Goal: Contribute content: Add original content to the website for others to see

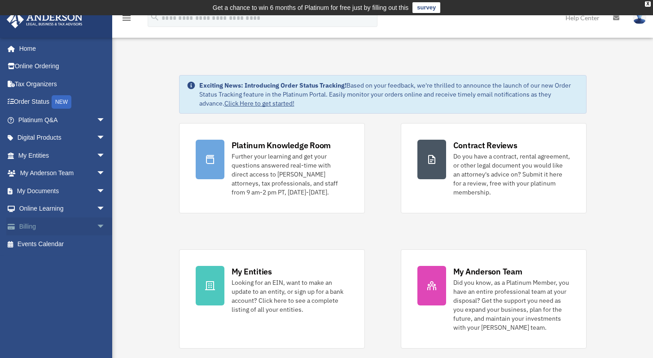
click at [97, 227] on span "arrow_drop_down" at bounding box center [106, 226] width 18 height 18
click at [52, 260] on link "Past Invoices" at bounding box center [66, 262] width 106 height 18
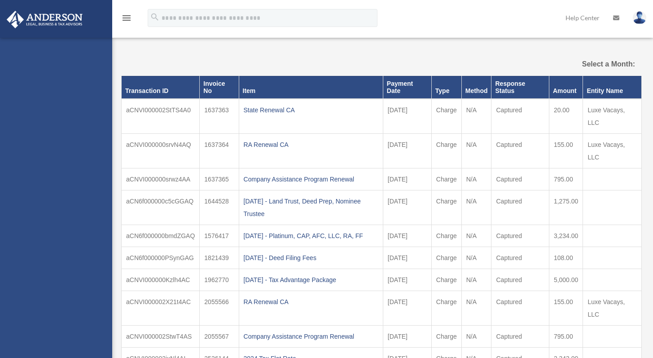
select select
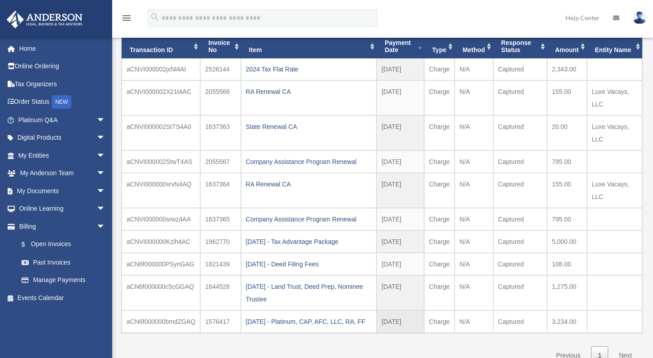
scroll to position [89, 0]
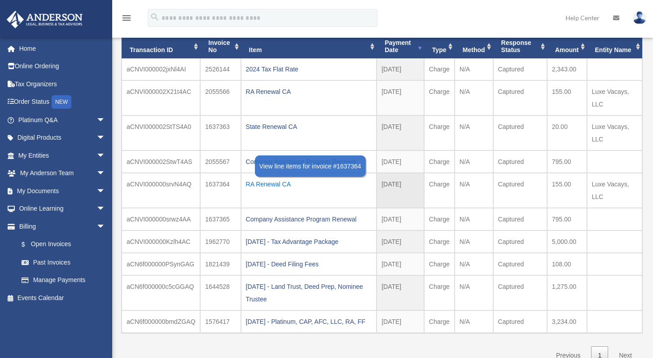
click at [261, 183] on div "RA Renewal CA" at bounding box center [309, 184] width 126 height 13
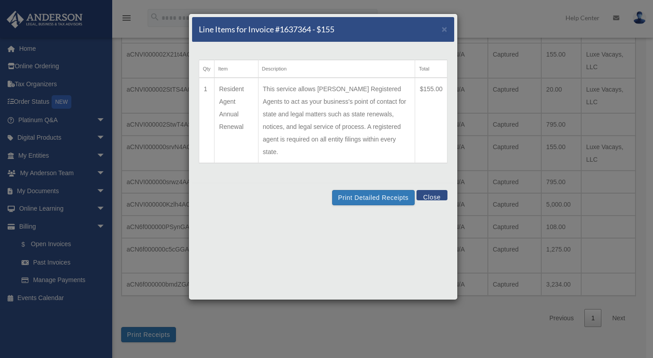
scroll to position [135, 0]
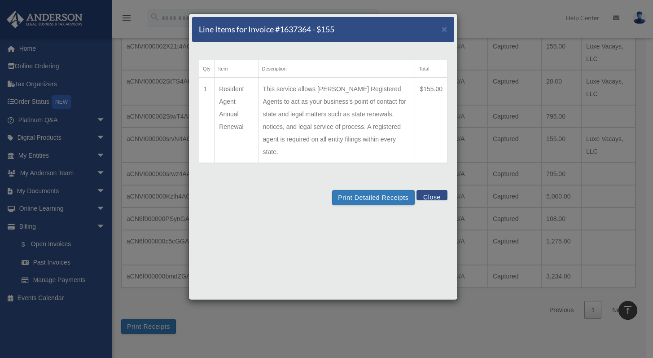
click at [429, 190] on button "Close" at bounding box center [432, 195] width 31 height 10
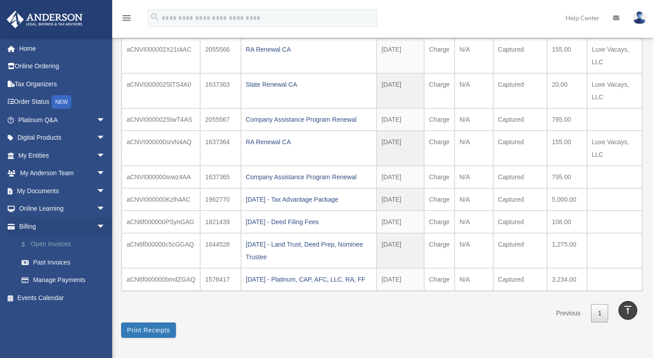
scroll to position [131, 0]
click at [97, 189] on span "arrow_drop_down" at bounding box center [106, 191] width 18 height 18
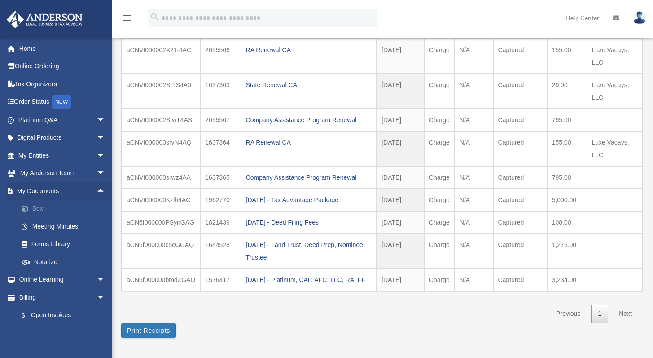
click at [36, 211] on link "Box" at bounding box center [66, 209] width 106 height 18
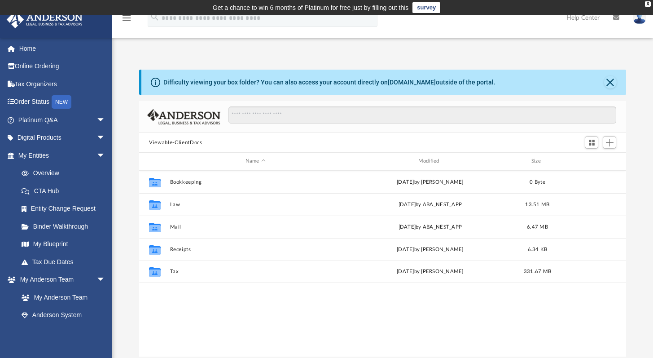
scroll to position [197, 480]
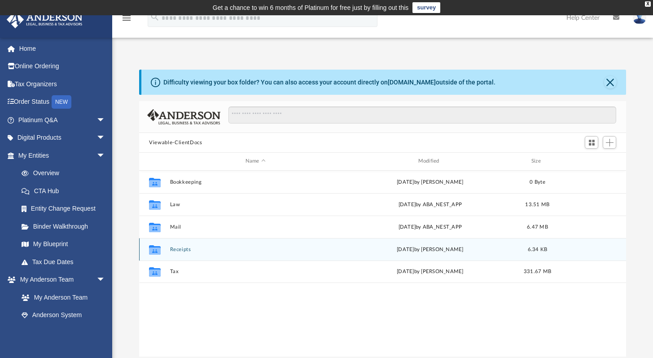
click at [180, 246] on button "Receipts" at bounding box center [255, 249] width 171 height 6
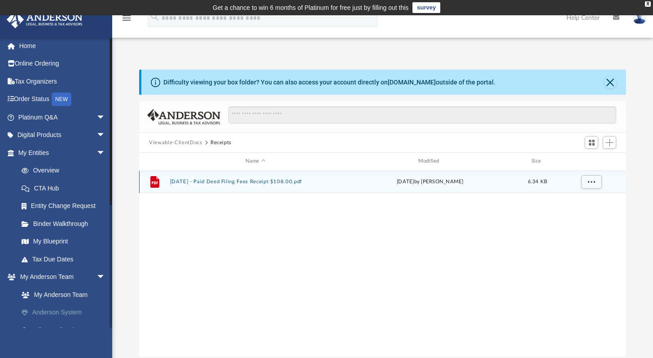
scroll to position [0, 0]
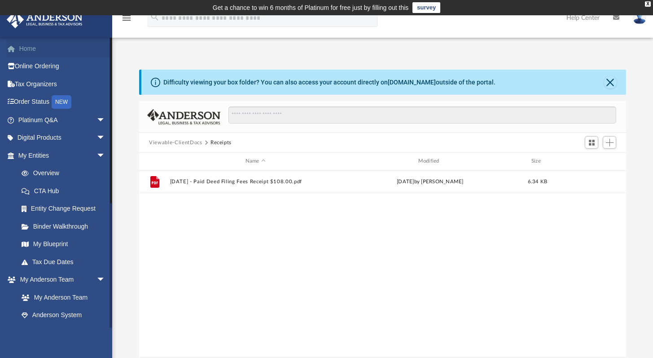
click at [30, 49] on link "Home" at bounding box center [62, 49] width 113 height 18
click at [172, 143] on button "Viewable-ClientDocs" at bounding box center [175, 143] width 53 height 8
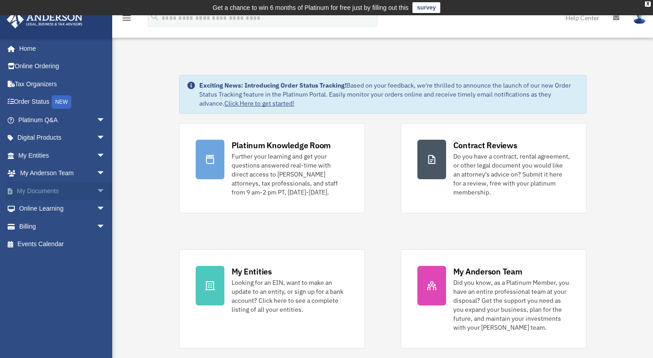
click at [97, 193] on span "arrow_drop_down" at bounding box center [106, 191] width 18 height 18
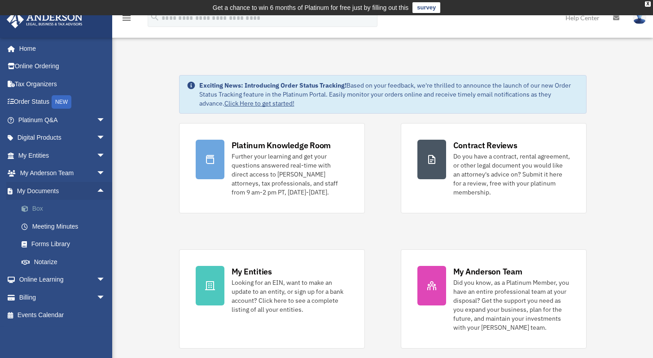
click at [38, 212] on link "Box" at bounding box center [66, 209] width 106 height 18
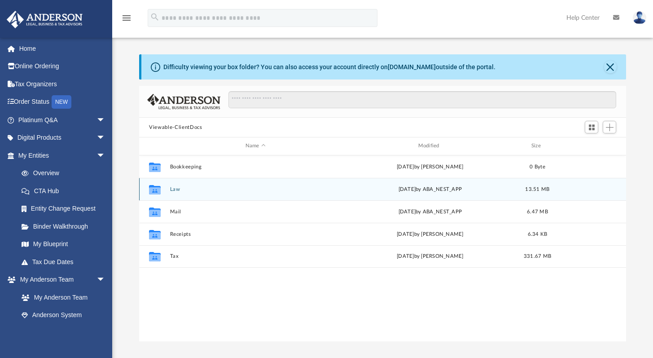
scroll to position [197, 480]
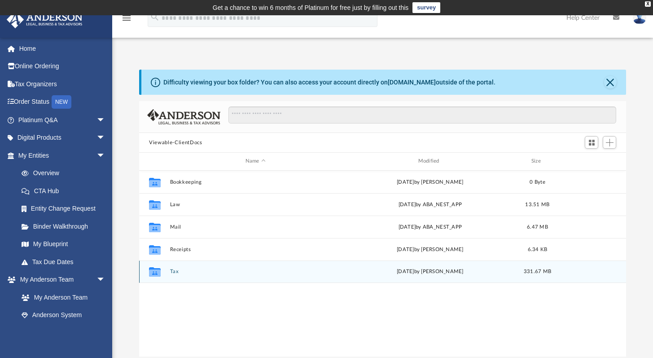
click at [174, 269] on button "Tax" at bounding box center [255, 271] width 171 height 6
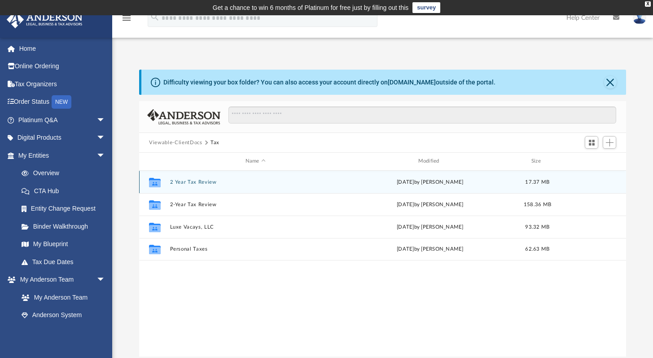
click at [202, 178] on div "Collaborated Folder 2 Year Tax Review [DATE] by [PERSON_NAME] 17.37 MB" at bounding box center [382, 182] width 487 height 22
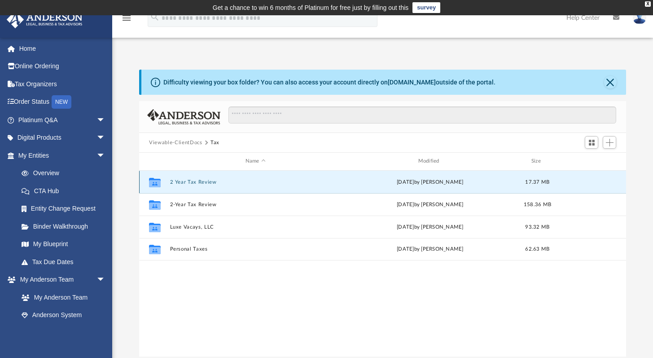
click at [198, 180] on button "2 Year Tax Review" at bounding box center [255, 182] width 171 height 6
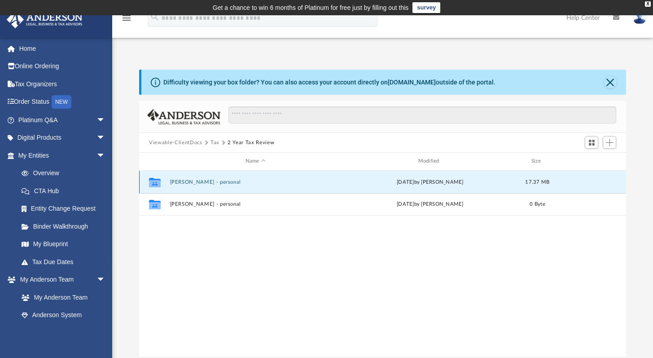
click at [207, 182] on button "Breanna Piper - personal" at bounding box center [255, 182] width 171 height 6
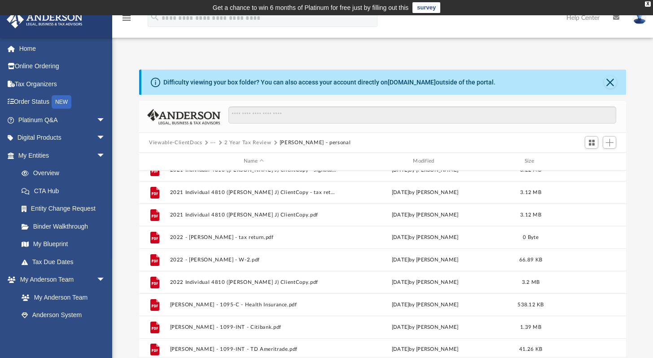
scroll to position [150, 0]
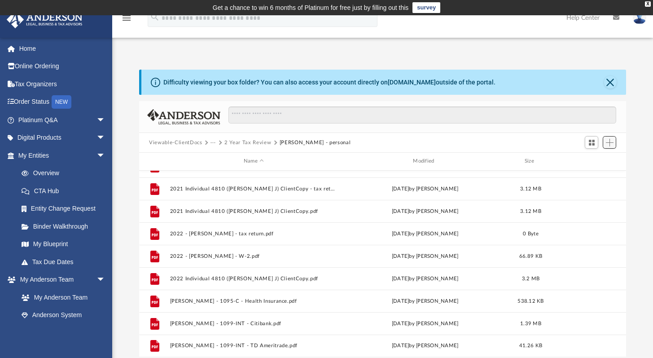
click at [613, 142] on span "Add" at bounding box center [610, 143] width 8 height 8
click at [589, 161] on li "Upload" at bounding box center [597, 159] width 29 height 9
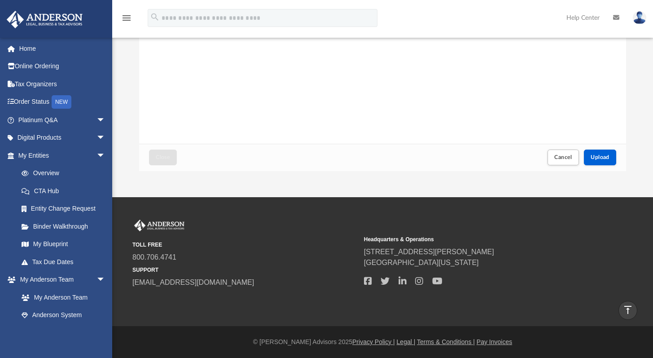
scroll to position [38, 0]
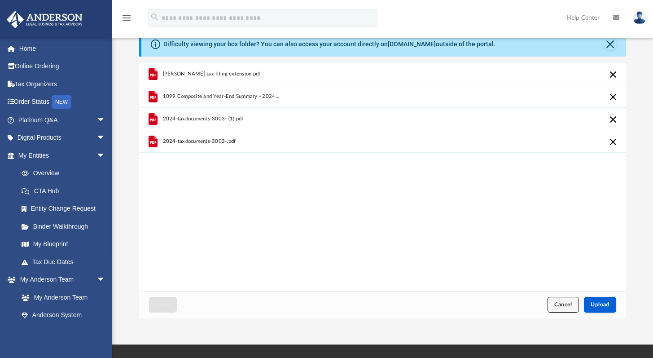
click at [563, 302] on span "Cancel" at bounding box center [563, 304] width 18 height 5
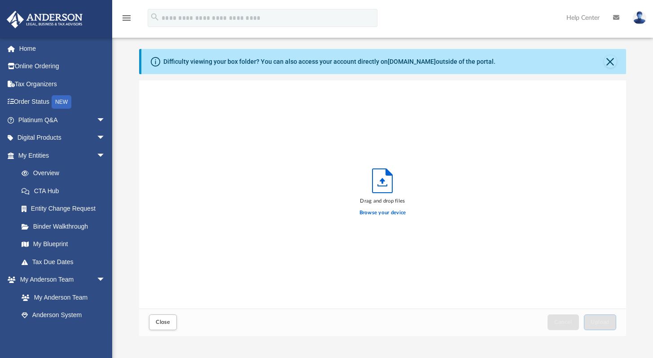
scroll to position [0, 0]
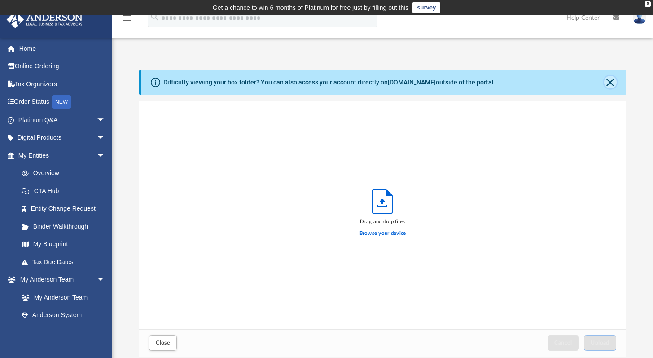
click at [606, 84] on button "Close" at bounding box center [610, 82] width 13 height 13
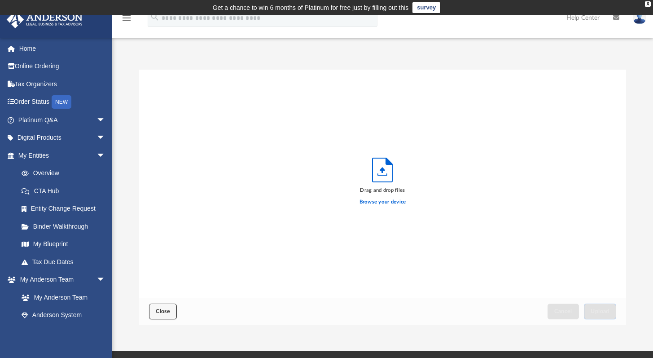
click at [158, 308] on span "Close" at bounding box center [163, 310] width 14 height 5
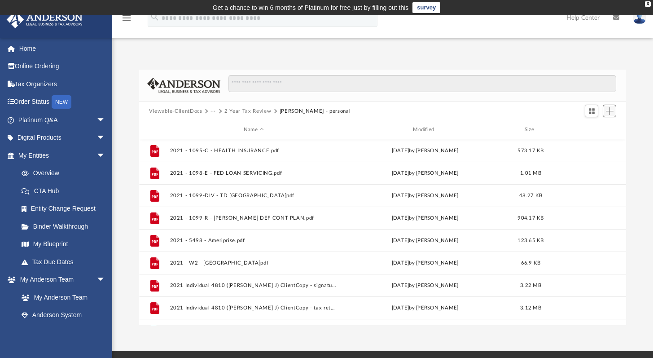
click at [609, 115] on button "Add" at bounding box center [609, 111] width 13 height 13
click at [589, 144] on li "New Folder" at bounding box center [597, 142] width 29 height 9
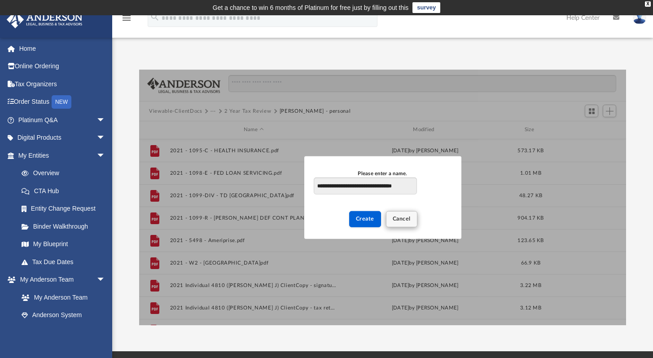
scroll to position [0, 7]
type input "**********"
click at [364, 221] on span "Create" at bounding box center [365, 218] width 18 height 5
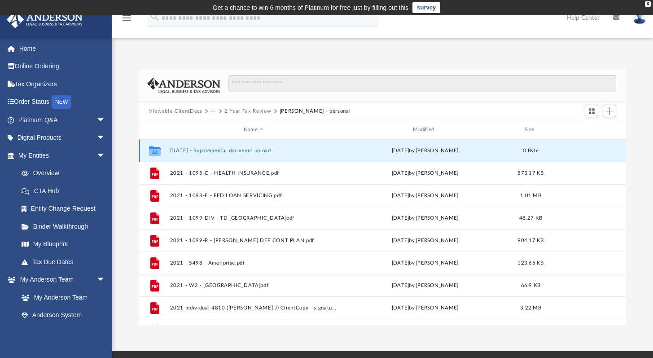
click at [274, 150] on button "2025-08-26 - Supplemental document upload" at bounding box center [253, 151] width 167 height 6
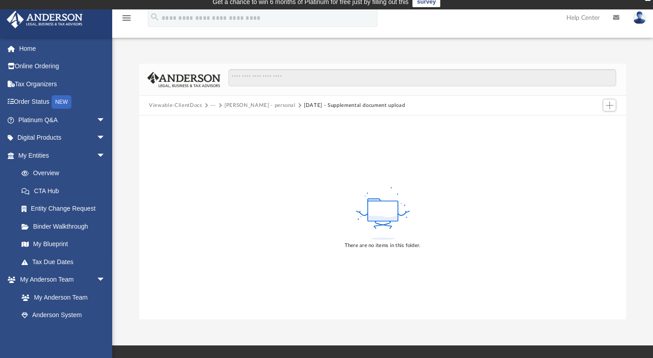
scroll to position [13, 0]
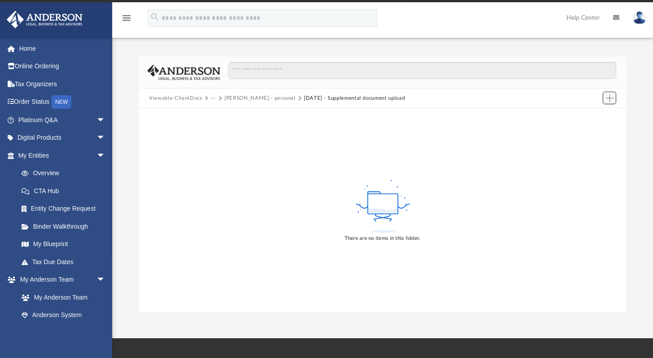
click at [613, 97] on span "Add" at bounding box center [610, 98] width 8 height 8
click at [591, 114] on li "Upload" at bounding box center [597, 115] width 29 height 9
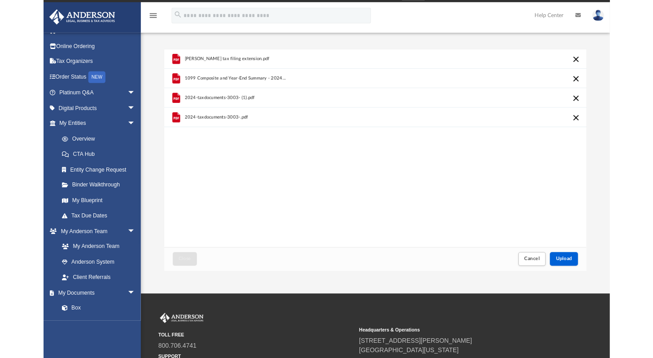
scroll to position [7, 7]
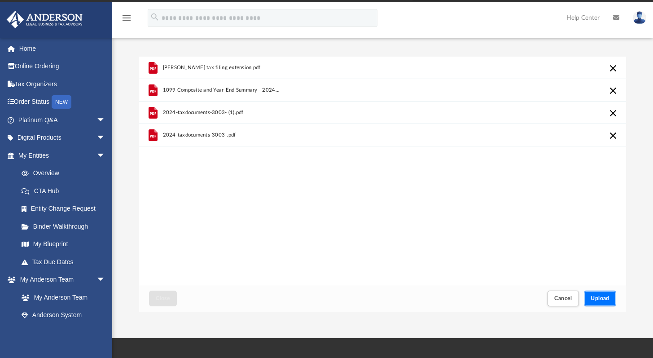
click at [597, 295] on span "Upload" at bounding box center [600, 297] width 19 height 5
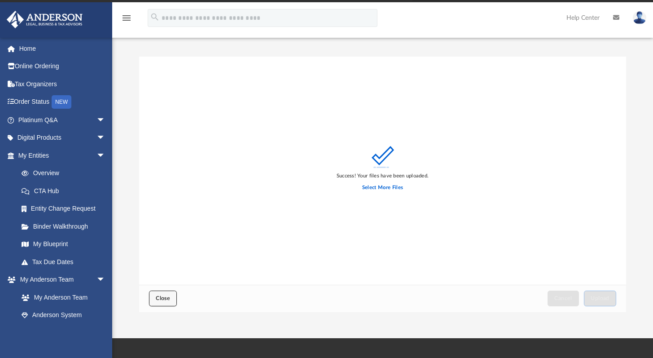
click at [162, 298] on span "Close" at bounding box center [163, 297] width 14 height 5
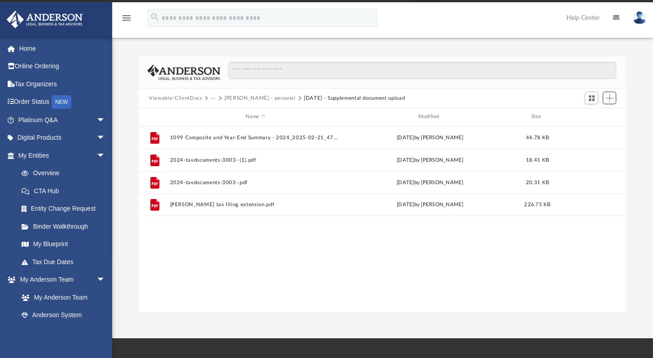
scroll to position [197, 480]
click at [213, 99] on button "···" at bounding box center [214, 98] width 6 height 8
click at [191, 97] on button "Viewable-ClientDocs" at bounding box center [175, 98] width 53 height 8
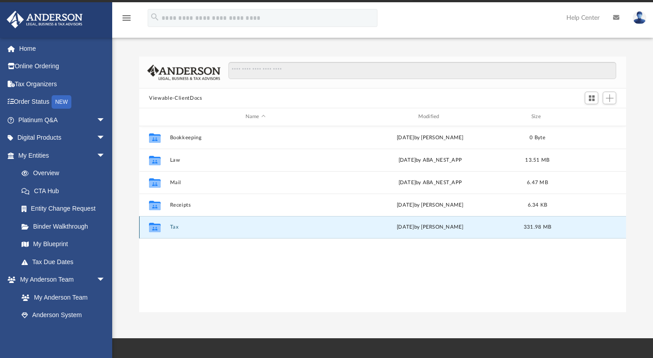
click at [179, 228] on button "Tax" at bounding box center [255, 227] width 171 height 6
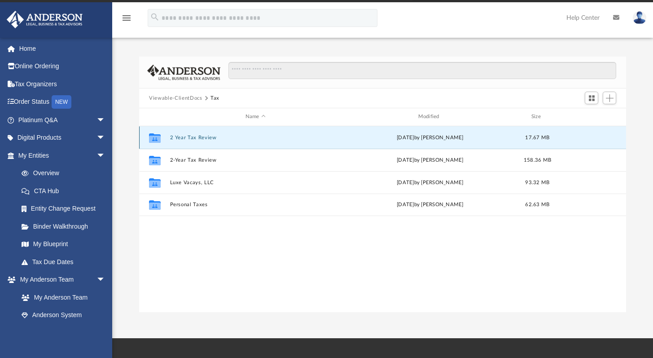
click at [211, 137] on button "2 Year Tax Review" at bounding box center [255, 138] width 171 height 6
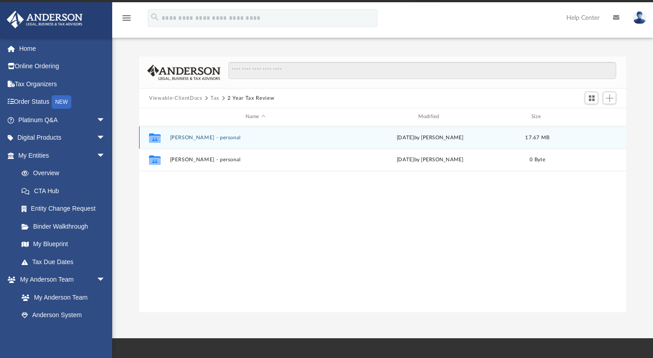
click at [211, 137] on button "Breanna Piper - personal" at bounding box center [255, 138] width 171 height 6
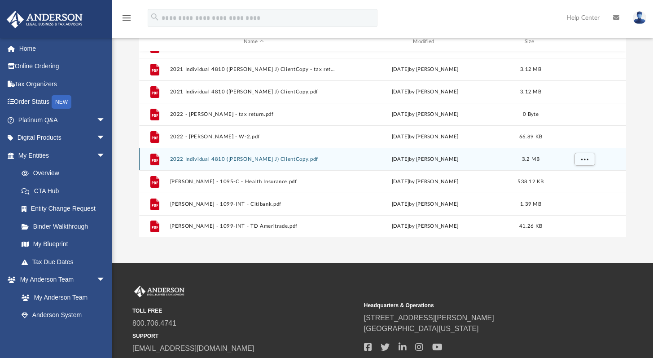
scroll to position [119, 0]
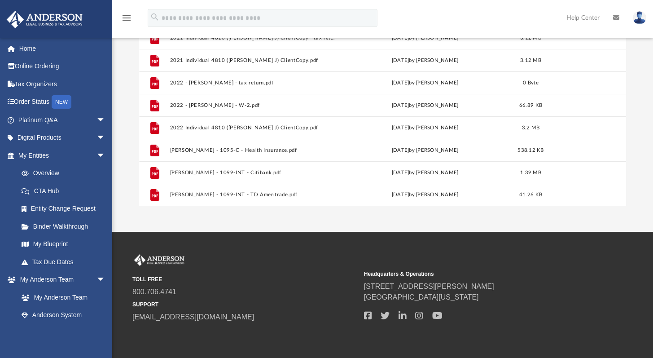
click at [370, 213] on div "App breanna.piper@gmail.com Sign Out breanna.piper@gmail.com Home Online Orderi…" at bounding box center [326, 64] width 653 height 336
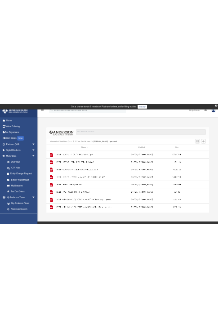
scroll to position [0, 0]
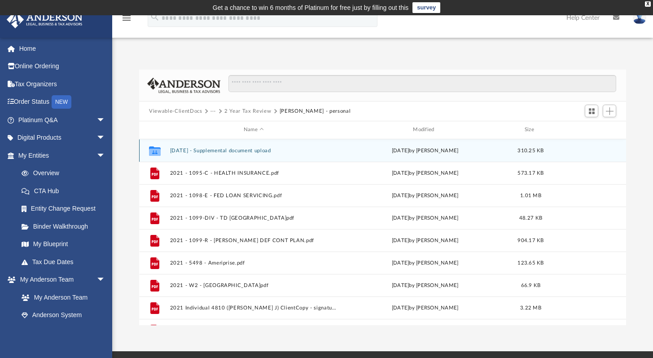
click at [242, 150] on button "2025-08-26 - Supplemental document upload" at bounding box center [253, 151] width 167 height 6
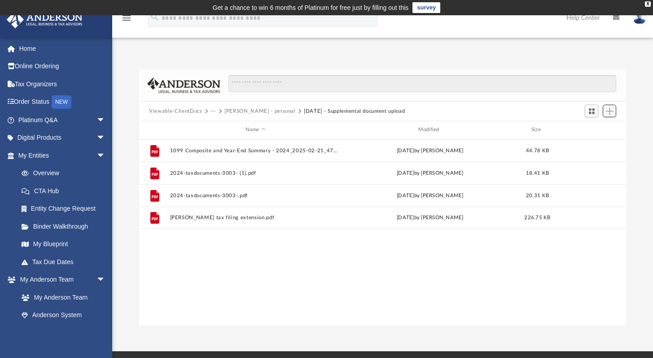
click at [613, 113] on span "Add" at bounding box center [610, 111] width 8 height 8
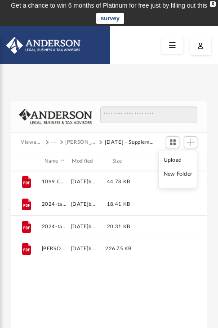
scroll to position [7, 7]
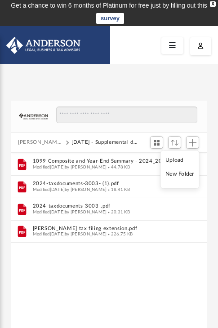
click at [174, 163] on li "Upload" at bounding box center [179, 159] width 29 height 9
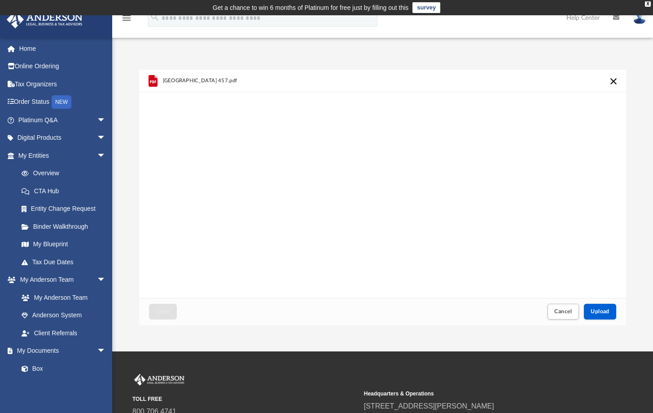
scroll to position [0, 0]
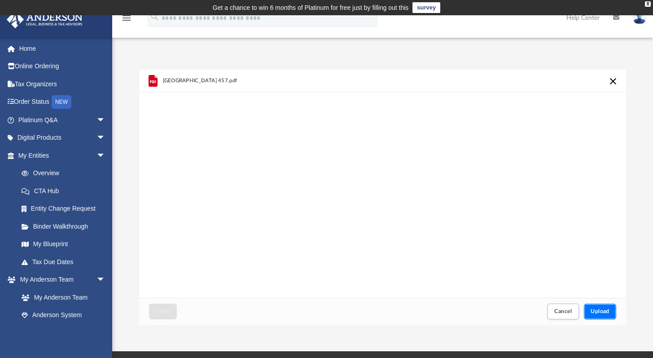
click at [601, 307] on button "Upload" at bounding box center [600, 311] width 32 height 16
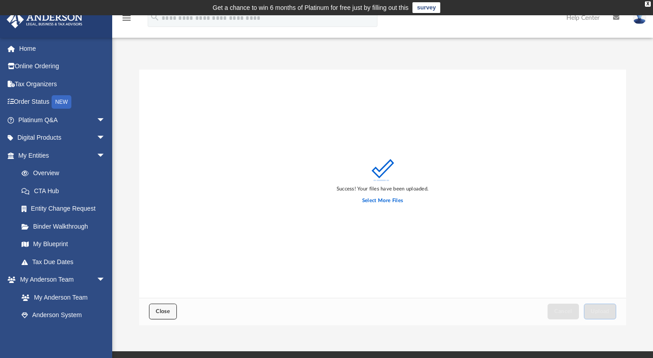
click at [172, 316] on button "Close" at bounding box center [163, 311] width 28 height 16
